Goal: Information Seeking & Learning: Learn about a topic

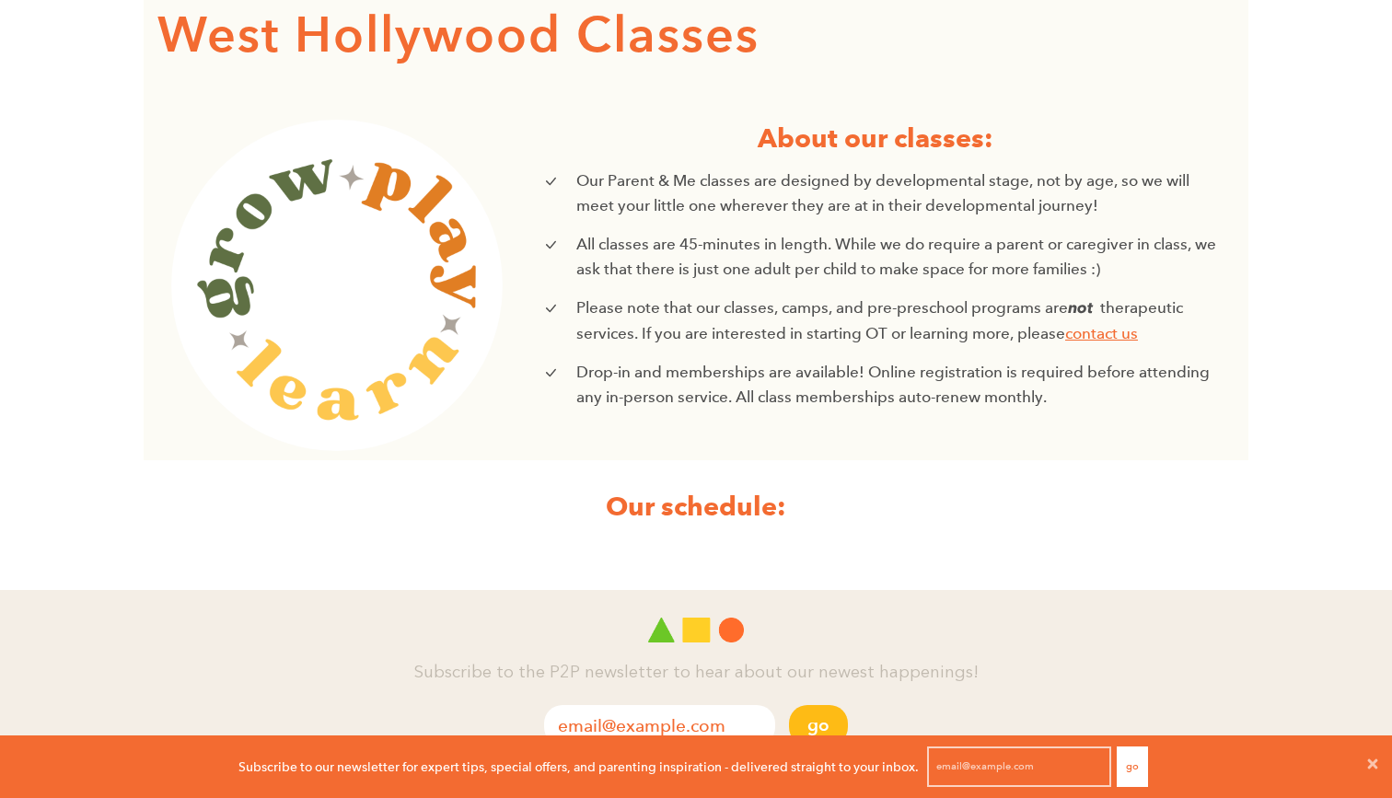
scroll to position [489, 0]
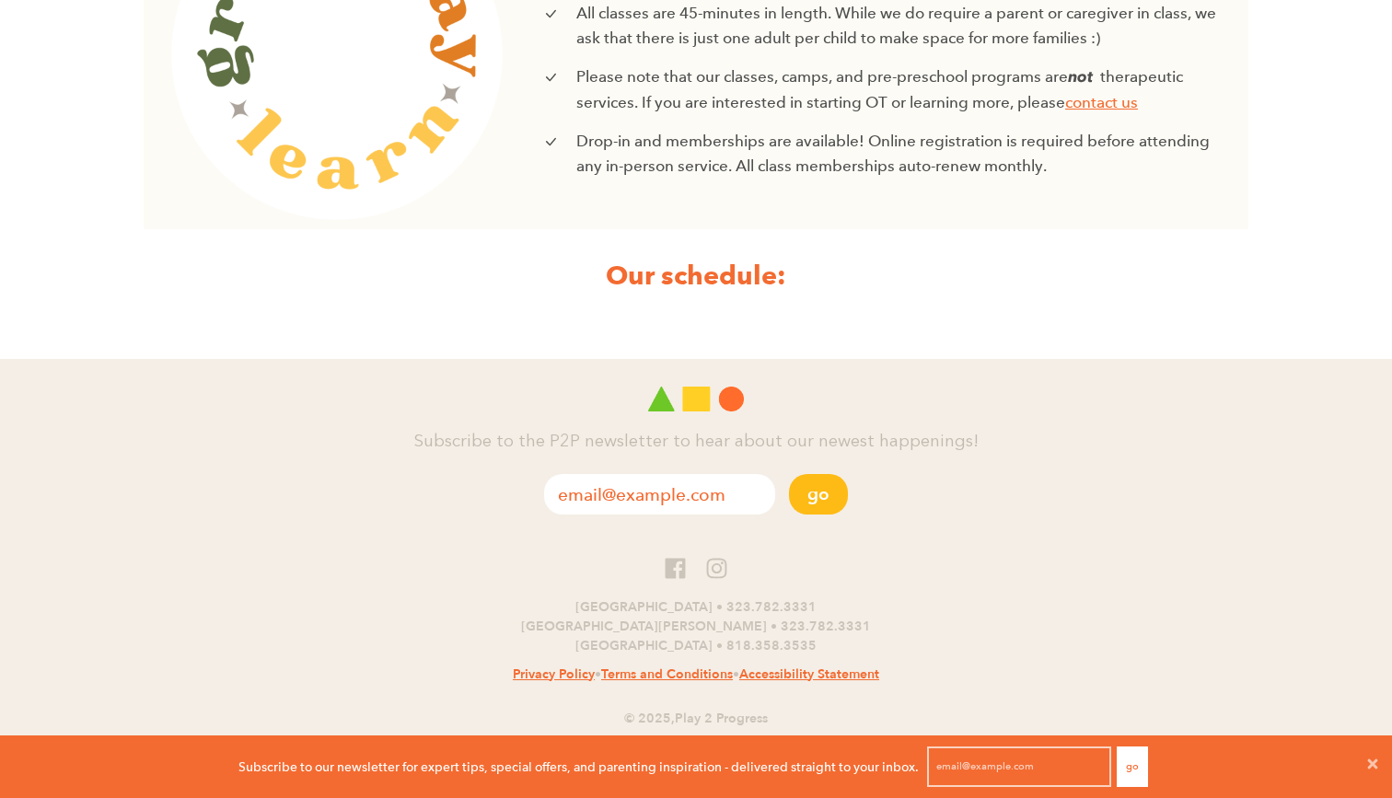
click at [715, 276] on strong "Our schedule:" at bounding box center [696, 275] width 181 height 33
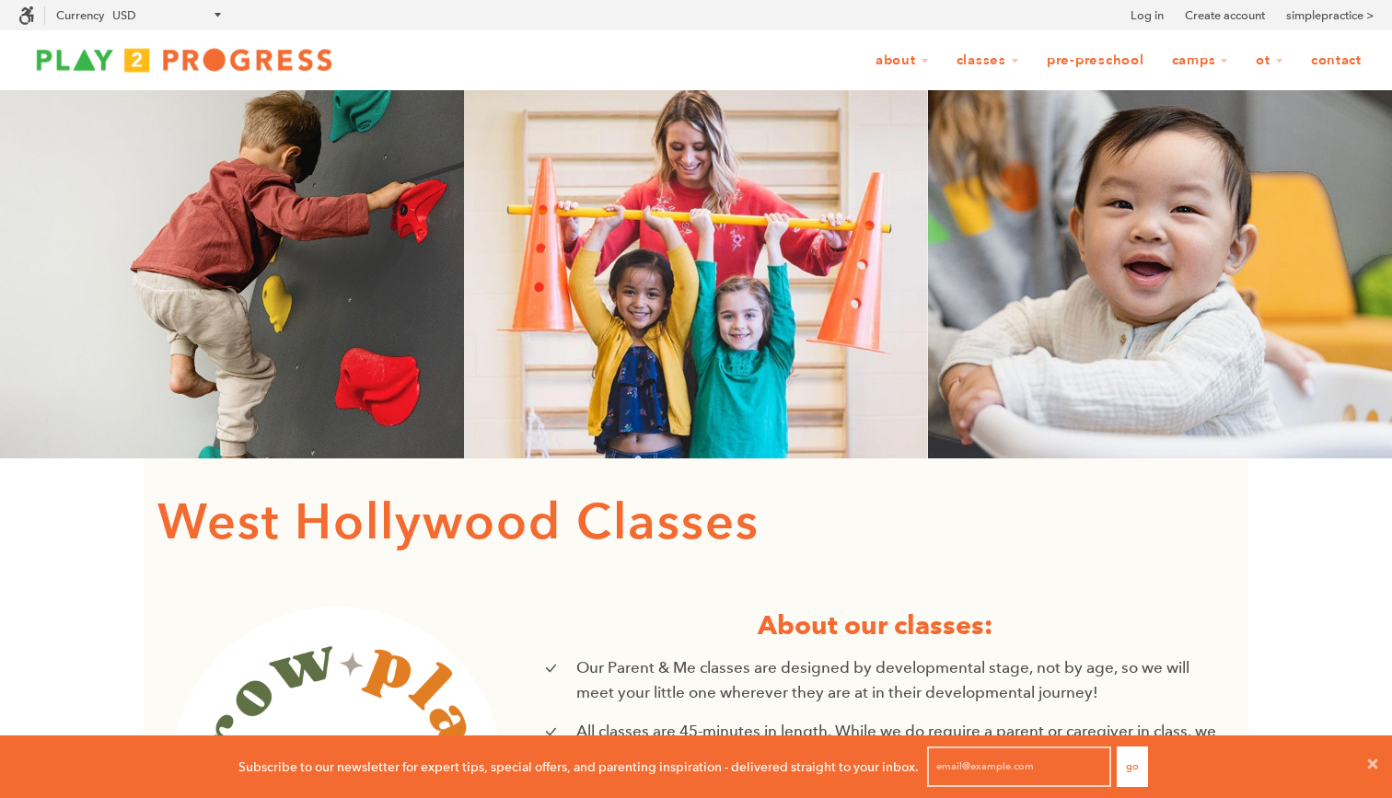
scroll to position [0, 0]
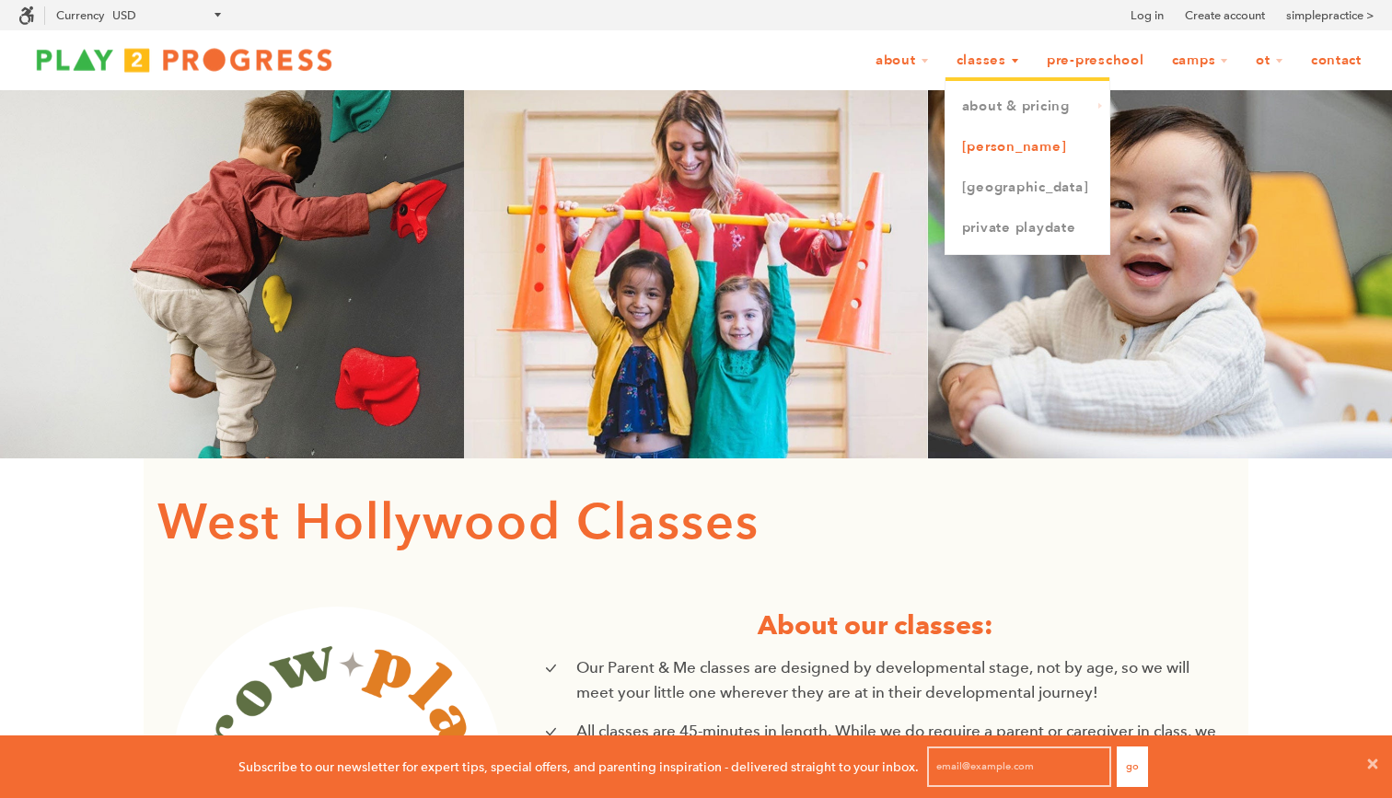
click at [960, 150] on link "[PERSON_NAME]" at bounding box center [1028, 147] width 164 height 41
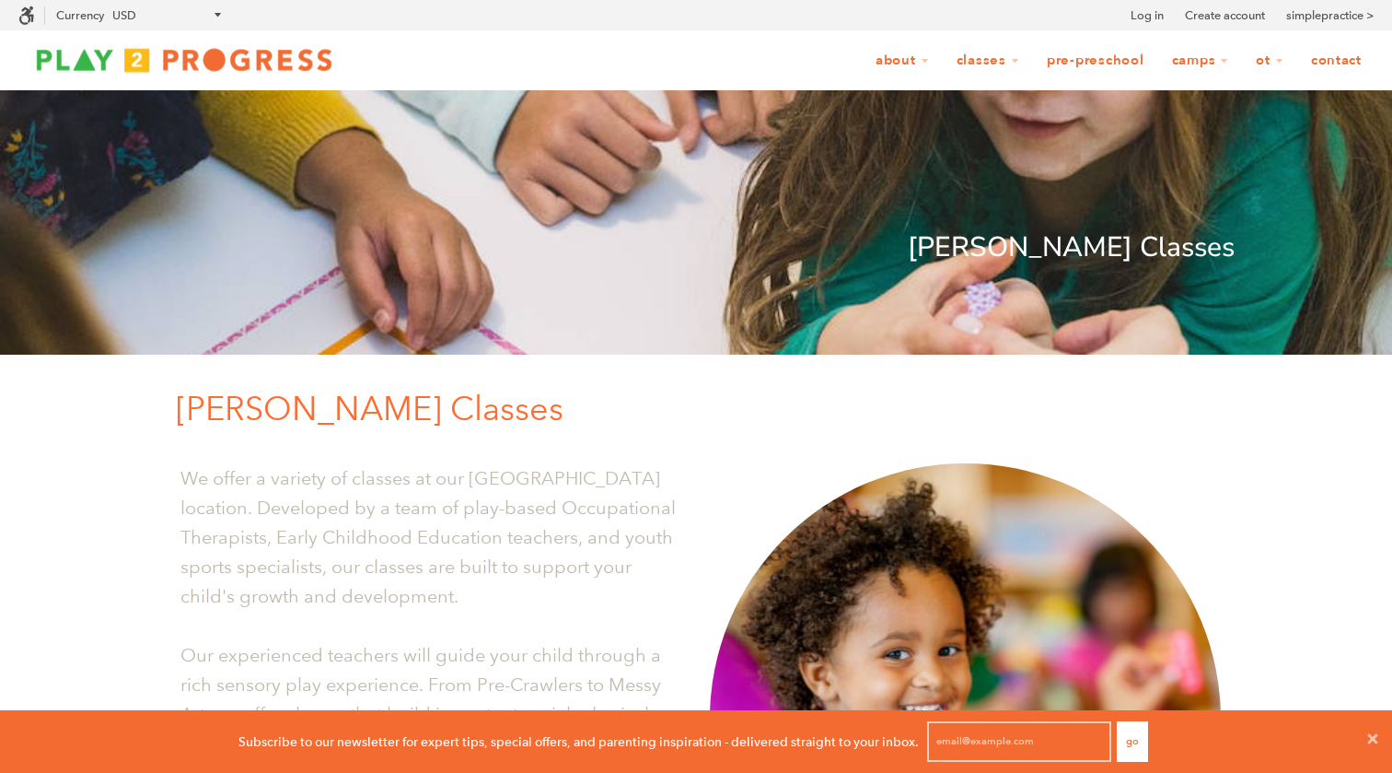
click at [247, 65] on img at bounding box center [184, 59] width 332 height 37
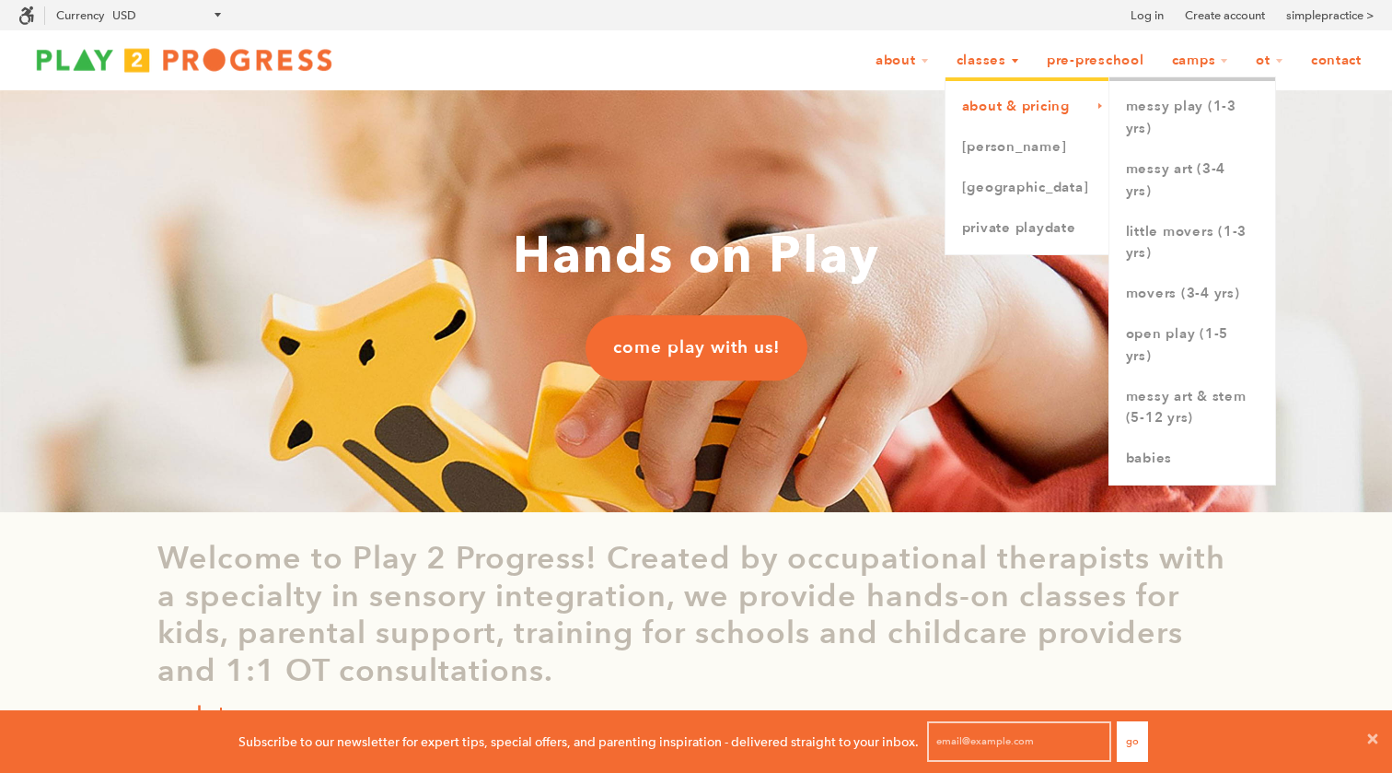
click at [948, 101] on link "About & Pricing" at bounding box center [1028, 107] width 164 height 41
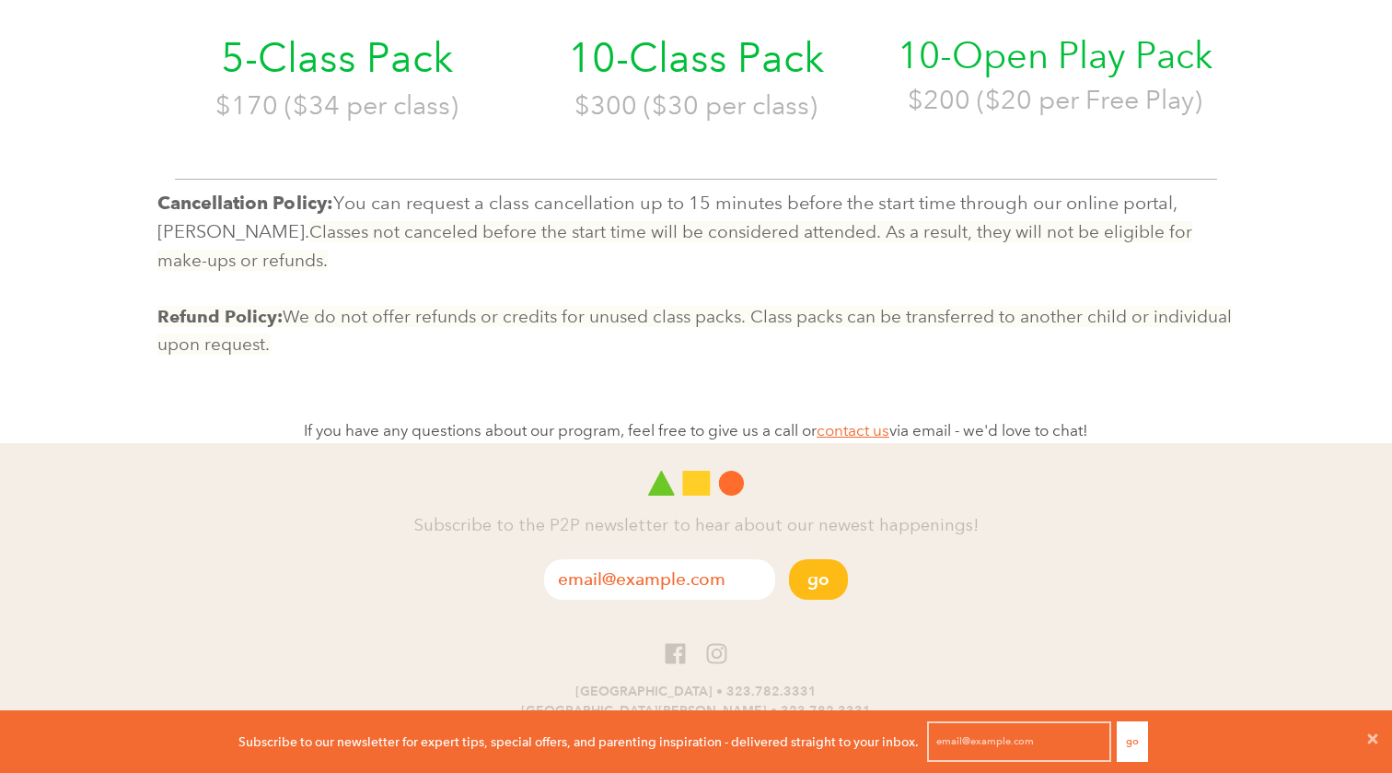
scroll to position [850, 0]
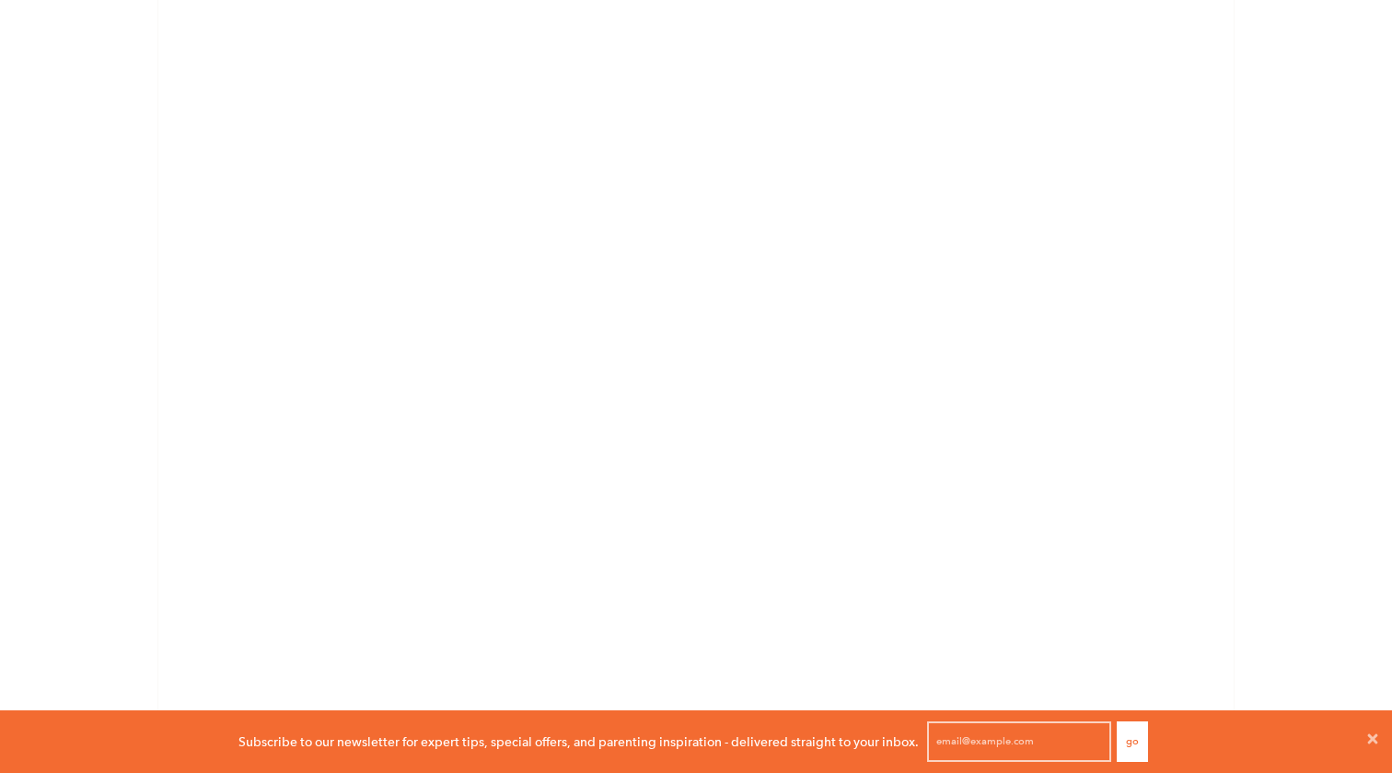
scroll to position [1544, 0]
